Goal: Obtain resource: Download file/media

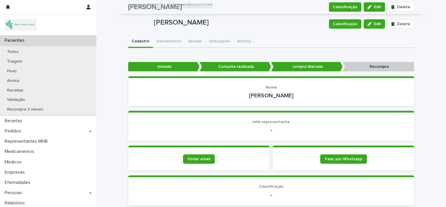
scroll to position [599, 0]
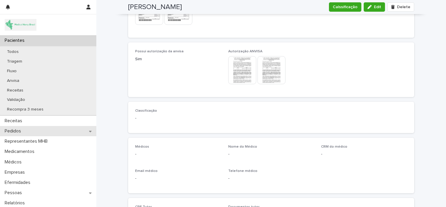
click at [28, 129] on div "Pedidos" at bounding box center [48, 131] width 96 height 10
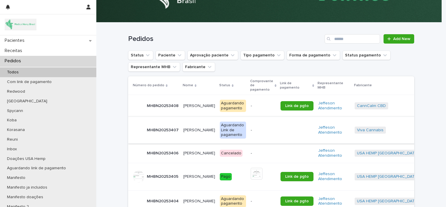
scroll to position [63, 0]
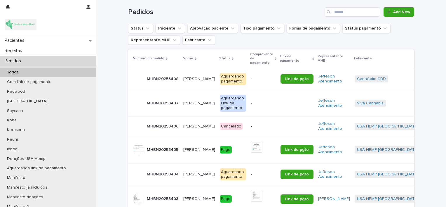
click at [188, 76] on p "[PERSON_NAME]" at bounding box center [199, 78] width 33 height 6
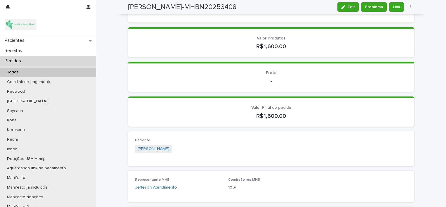
scroll to position [111, 0]
click at [159, 150] on link "[PERSON_NAME]" at bounding box center [153, 149] width 32 height 6
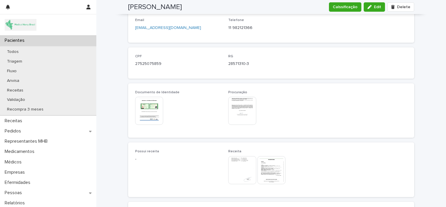
scroll to position [271, 0]
click at [144, 106] on img at bounding box center [149, 110] width 28 height 28
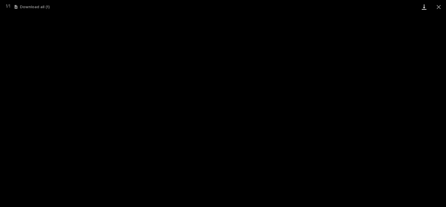
click at [423, 8] on link "Download" at bounding box center [424, 7] width 15 height 14
click at [438, 6] on button "Close gallery" at bounding box center [438, 7] width 15 height 14
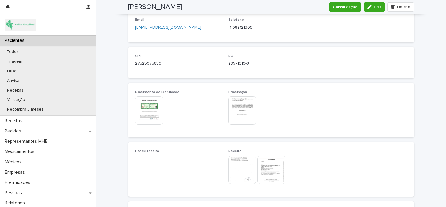
click at [244, 105] on img at bounding box center [242, 110] width 28 height 28
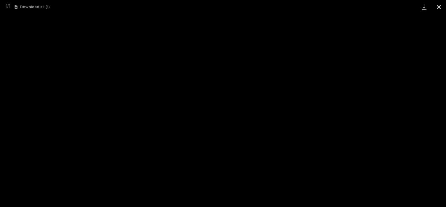
click at [440, 6] on button "Close gallery" at bounding box center [438, 7] width 15 height 14
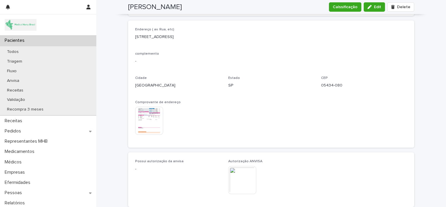
scroll to position [452, 0]
click at [146, 114] on img at bounding box center [149, 120] width 28 height 28
